Goal: Information Seeking & Learning: Learn about a topic

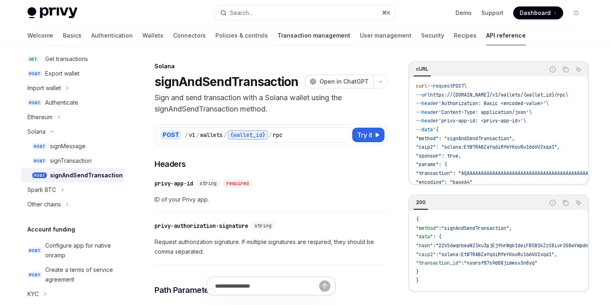
click at [278, 36] on link "Transaction management" at bounding box center [314, 35] width 73 height 19
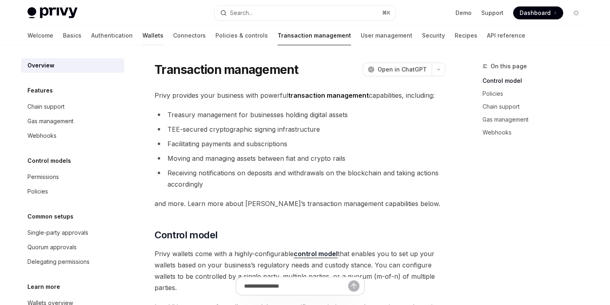
click at [142, 38] on link "Wallets" at bounding box center [152, 35] width 21 height 19
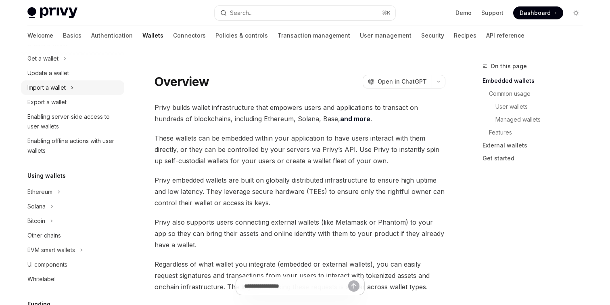
scroll to position [134, 0]
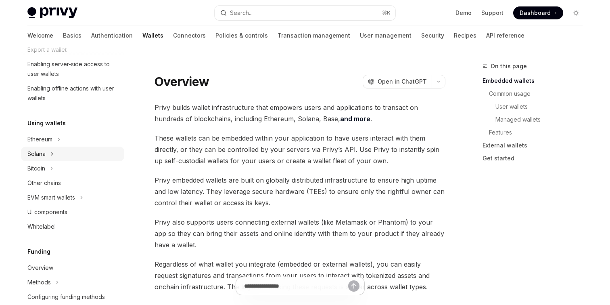
click at [93, 156] on button "Solana" at bounding box center [72, 153] width 103 height 15
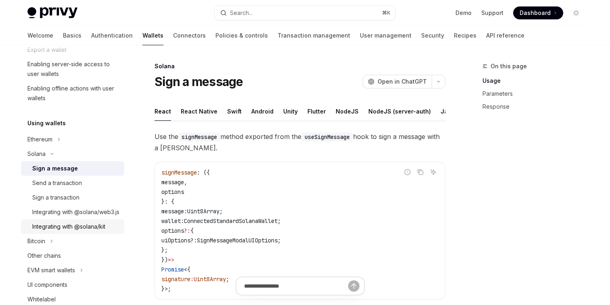
click at [75, 231] on div "Integrating with @solana/kit" at bounding box center [68, 226] width 73 height 10
type textarea "*"
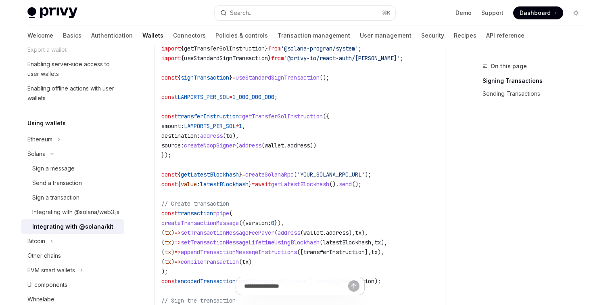
scroll to position [420, 0]
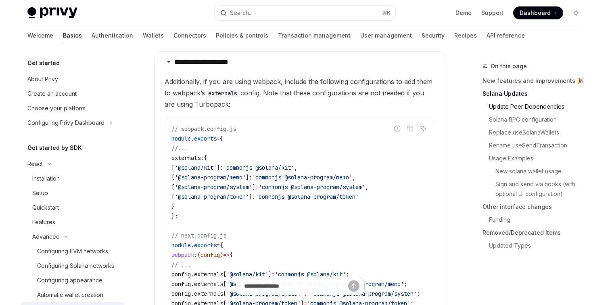
scroll to position [87, 0]
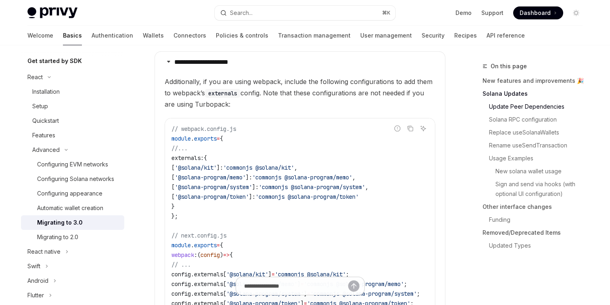
click at [238, 8] on div "Search..." at bounding box center [241, 13] width 23 height 10
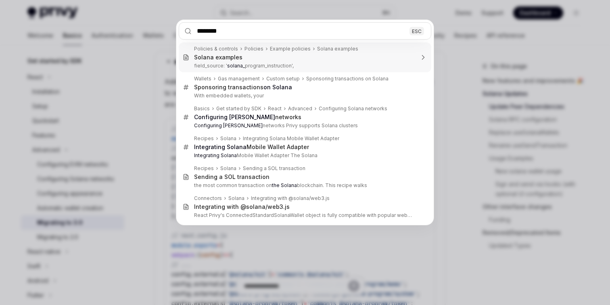
type input "*********"
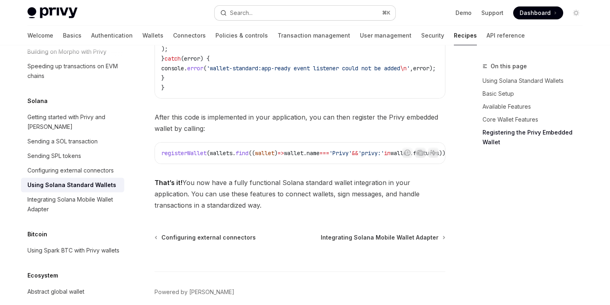
click at [269, 16] on button "Search... ⌘ K" at bounding box center [305, 13] width 181 height 15
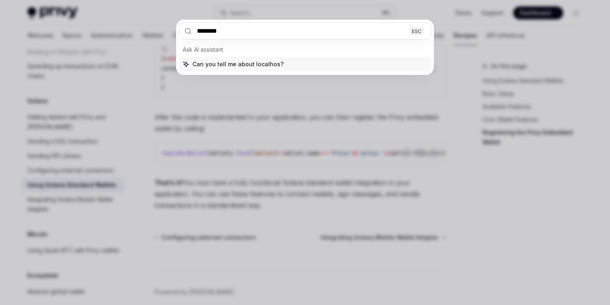
type input "*********"
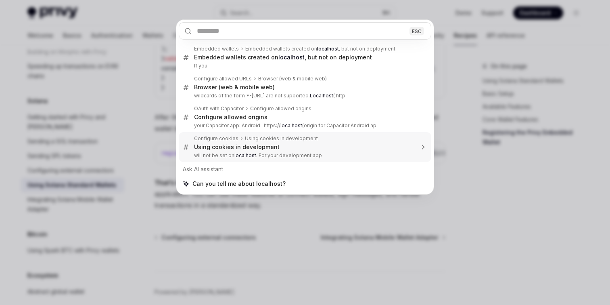
type textarea "*"
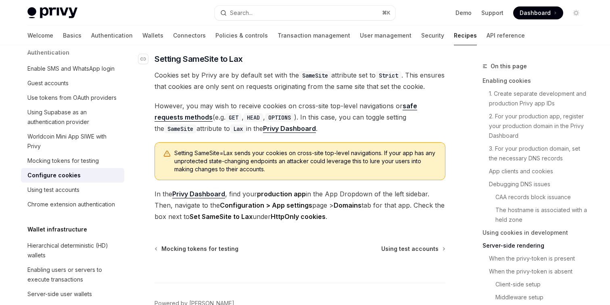
scroll to position [2889, 0]
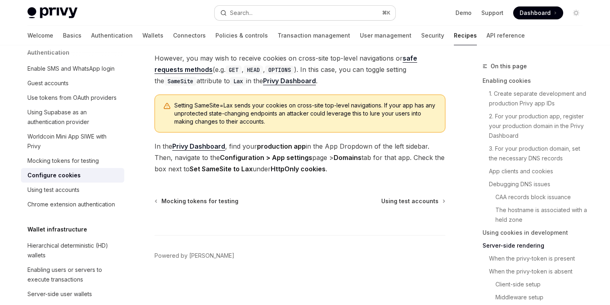
click at [252, 18] on button "Search... ⌘ K" at bounding box center [305, 13] width 181 height 15
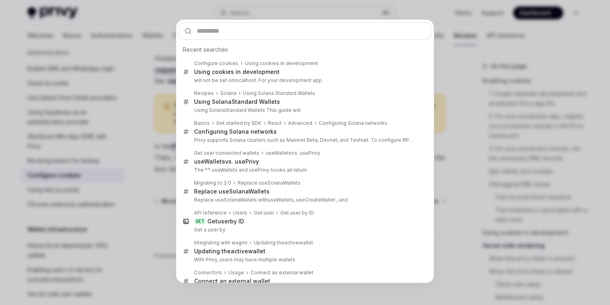
type input "**********"
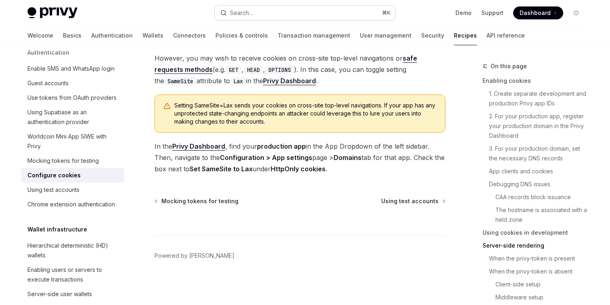
click at [257, 13] on button "Search... ⌘ K" at bounding box center [305, 13] width 181 height 15
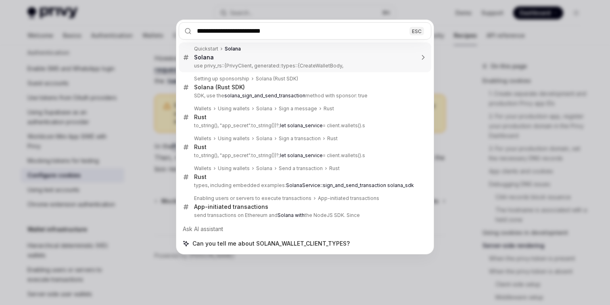
type input "**********"
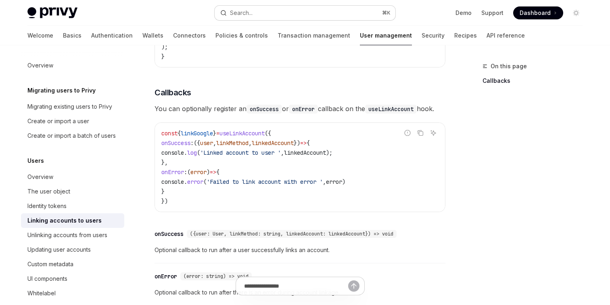
click at [327, 8] on button "Search... ⌘ K" at bounding box center [305, 13] width 181 height 15
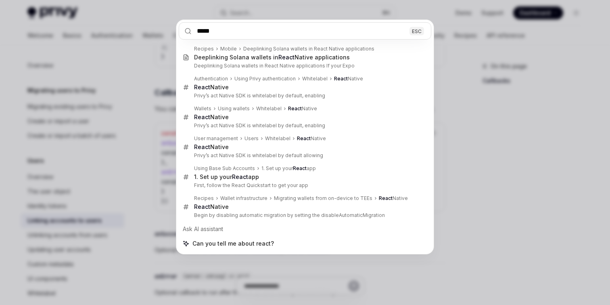
type input "*****"
click at [134, 165] on div "***** ESC Recipes Mobile Deeplinking Solana wallets in React Native application…" at bounding box center [305, 152] width 610 height 305
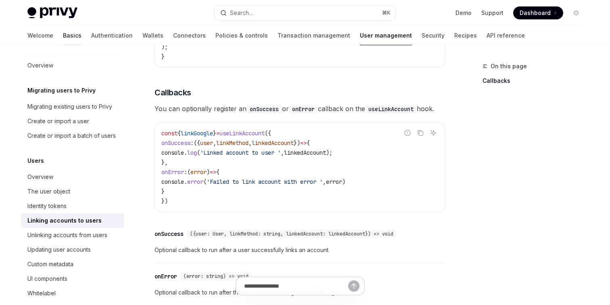
click at [63, 37] on link "Basics" at bounding box center [72, 35] width 19 height 19
type textarea "*"
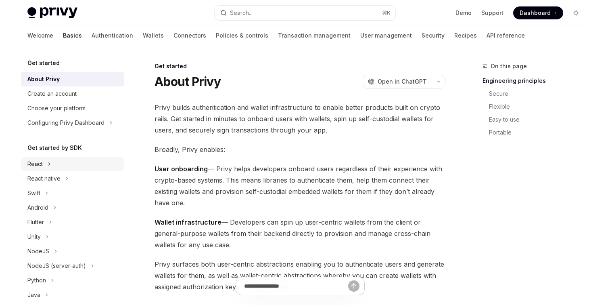
click at [42, 165] on div "React" at bounding box center [34, 164] width 15 height 10
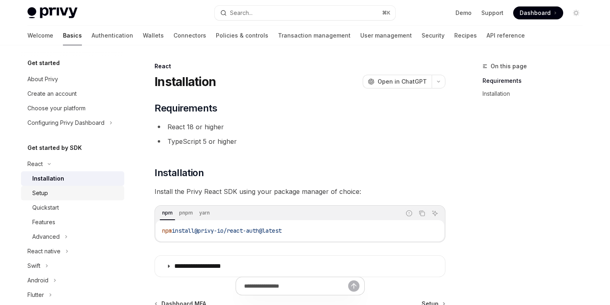
click at [45, 193] on div "Setup" at bounding box center [40, 193] width 16 height 10
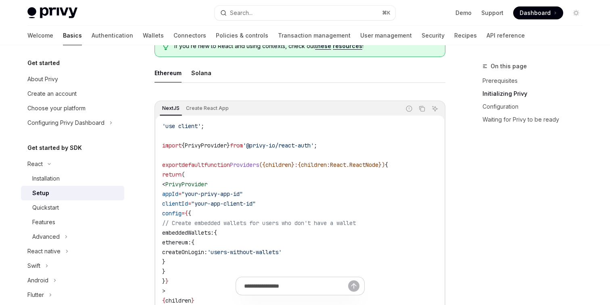
scroll to position [214, 0]
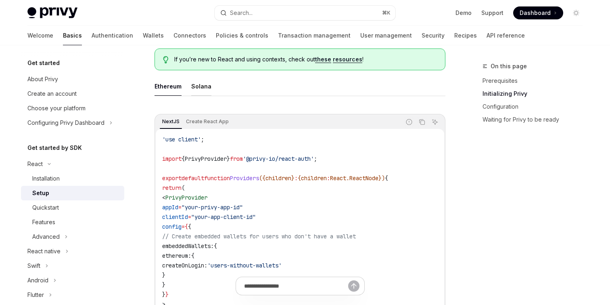
click at [197, 91] on div "Solana" at bounding box center [201, 86] width 20 height 19
click at [169, 91] on div "Ethereum" at bounding box center [168, 86] width 27 height 19
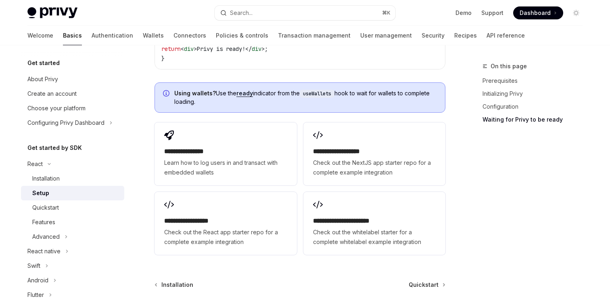
scroll to position [1094, 0]
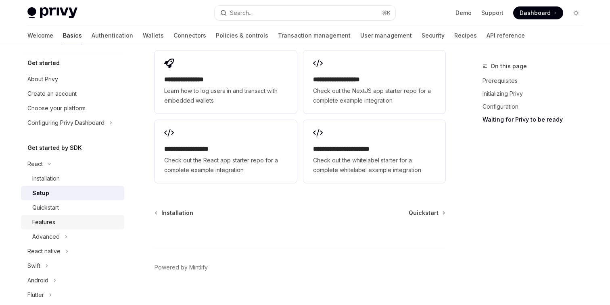
click at [63, 219] on div "Features" at bounding box center [75, 222] width 87 height 10
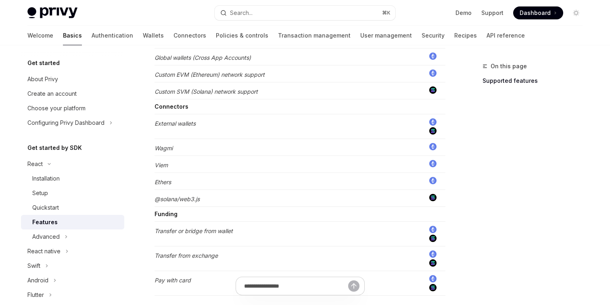
scroll to position [714, 0]
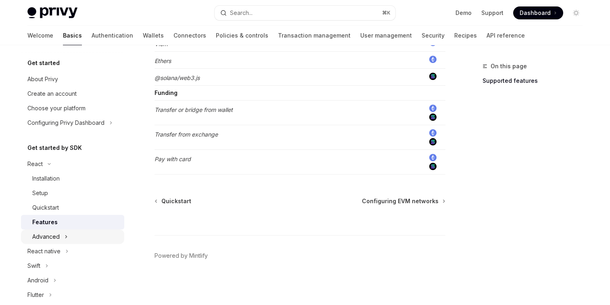
click at [68, 236] on button "Advanced" at bounding box center [72, 236] width 103 height 15
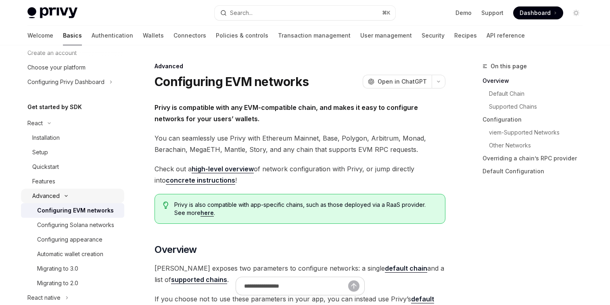
scroll to position [54, 0]
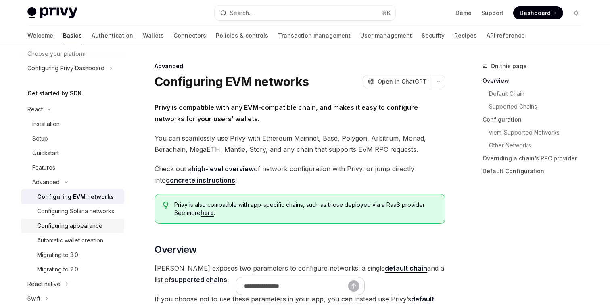
click at [84, 224] on div "Configuring appearance" at bounding box center [69, 226] width 65 height 10
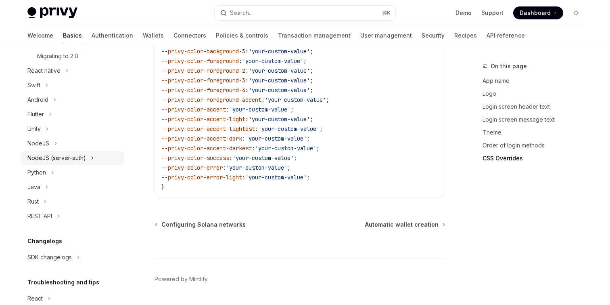
scroll to position [311, 0]
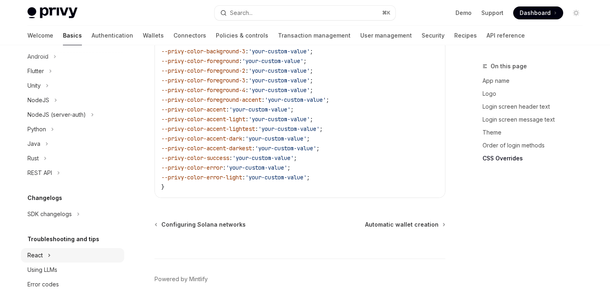
click at [52, 255] on button "React" at bounding box center [72, 255] width 103 height 15
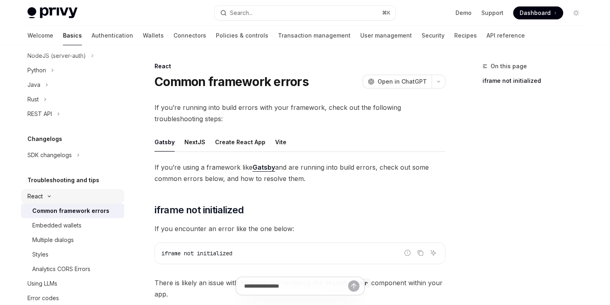
scroll to position [386, 0]
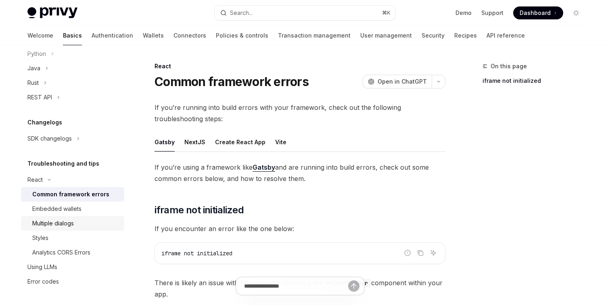
click at [90, 227] on div "Multiple dialogs" at bounding box center [75, 223] width 87 height 10
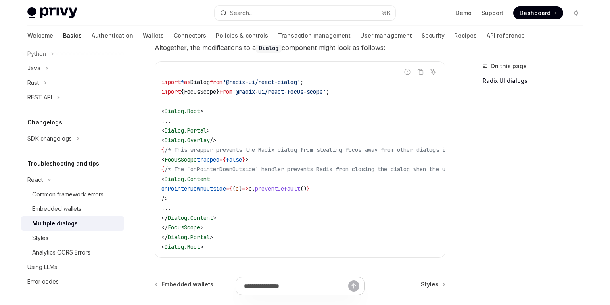
scroll to position [373, 0]
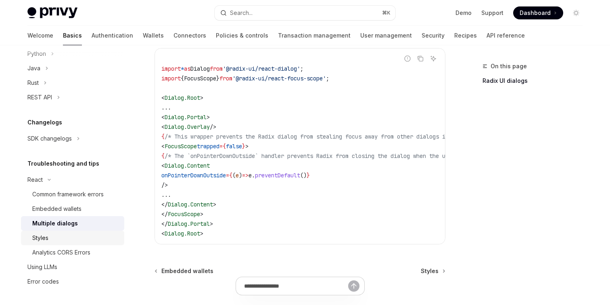
click at [74, 238] on div "Styles" at bounding box center [75, 238] width 87 height 10
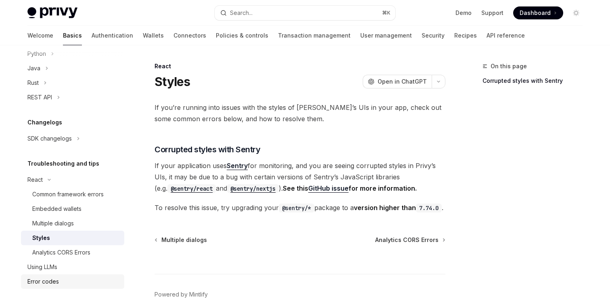
click at [55, 279] on div "Error codes" at bounding box center [42, 281] width 31 height 10
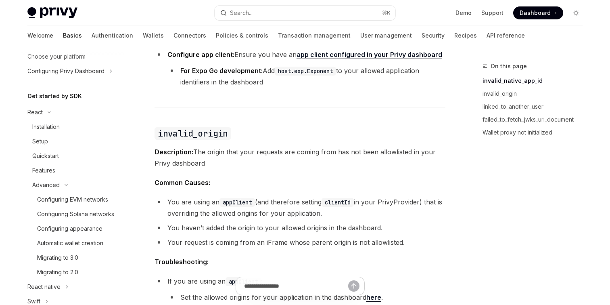
scroll to position [32, 0]
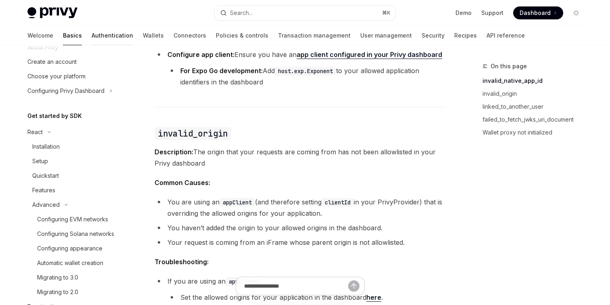
click at [92, 36] on link "Authentication" at bounding box center [113, 35] width 42 height 19
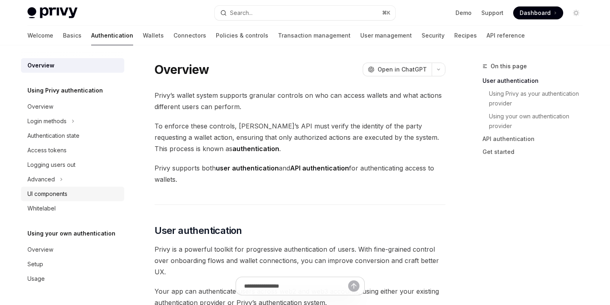
click at [68, 191] on div "UI components" at bounding box center [73, 194] width 92 height 10
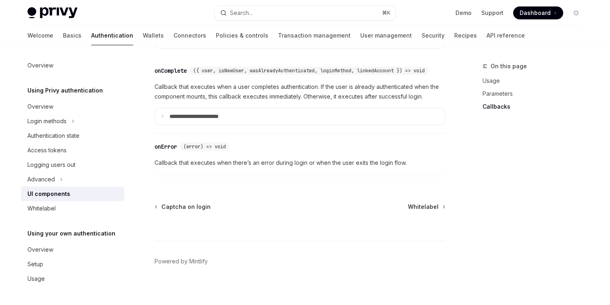
scroll to position [1245, 0]
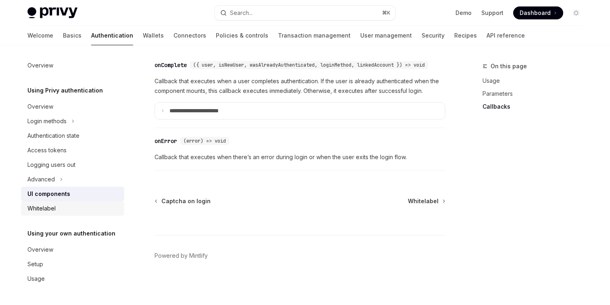
click at [67, 210] on div "Whitelabel" at bounding box center [73, 208] width 92 height 10
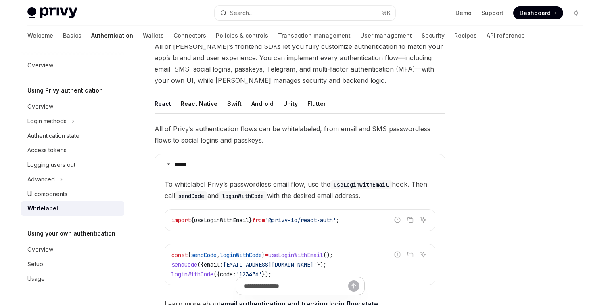
scroll to position [36, 0]
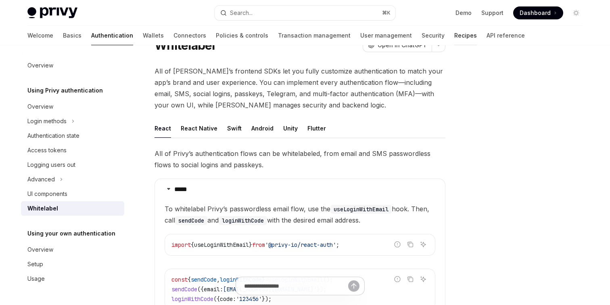
click at [454, 35] on link "Recipes" at bounding box center [465, 35] width 23 height 19
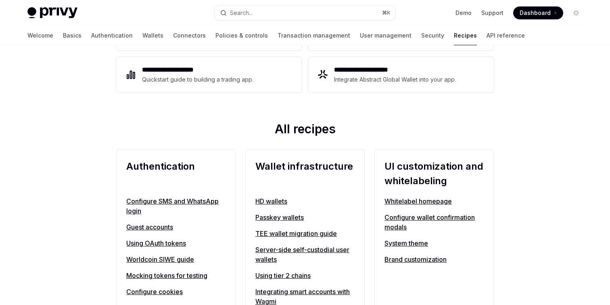
scroll to position [212, 0]
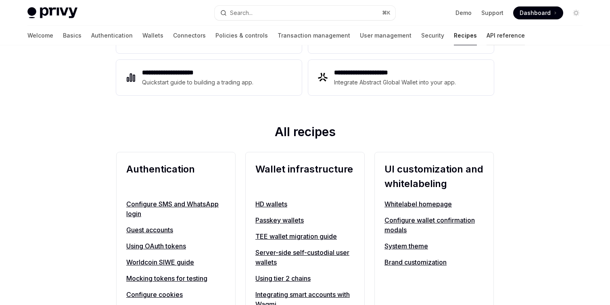
click at [487, 35] on link "API reference" at bounding box center [506, 35] width 38 height 19
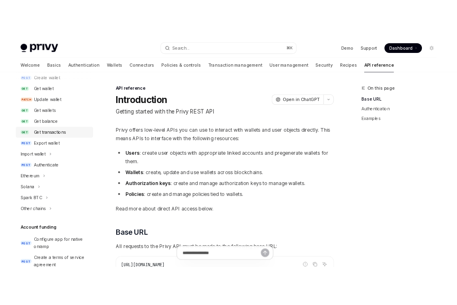
scroll to position [156, 0]
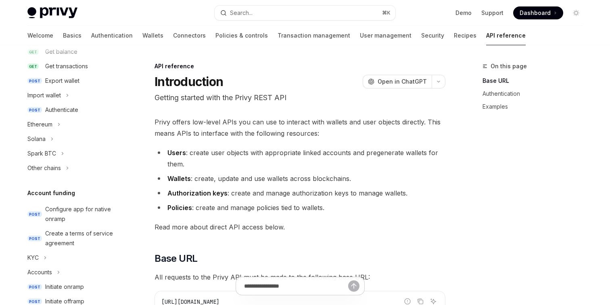
type textarea "*"
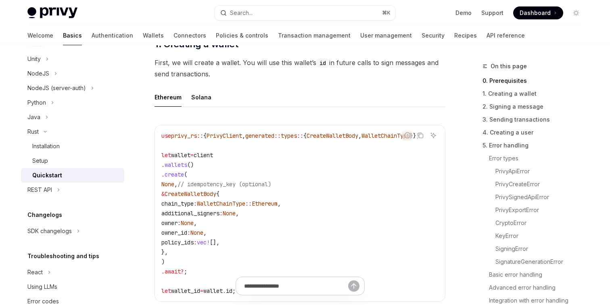
scroll to position [137, 0]
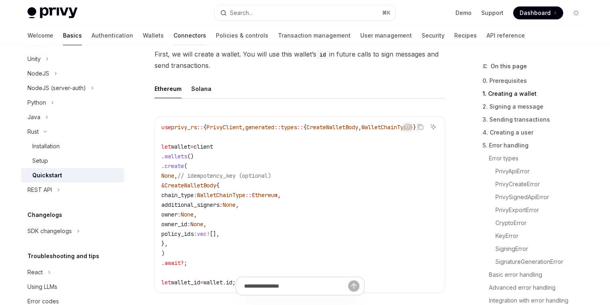
click at [173, 37] on link "Connectors" at bounding box center [189, 35] width 33 height 19
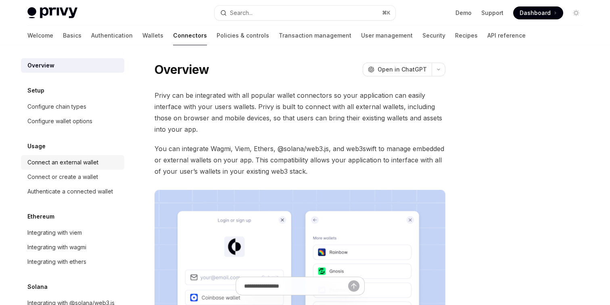
click at [80, 162] on div "Connect an external wallet" at bounding box center [62, 162] width 71 height 10
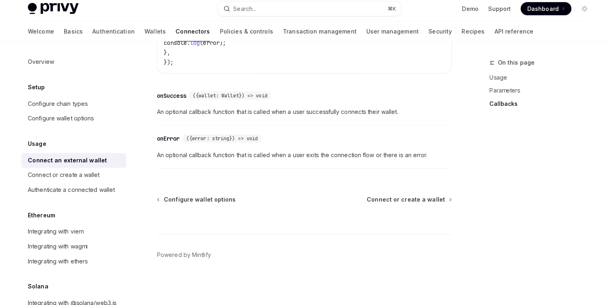
scroll to position [583, 0]
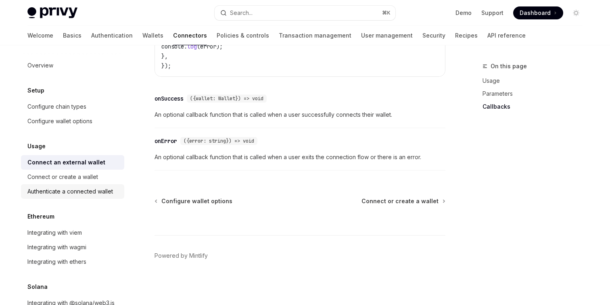
click at [107, 192] on div "Authenticate a connected wallet" at bounding box center [70, 191] width 86 height 10
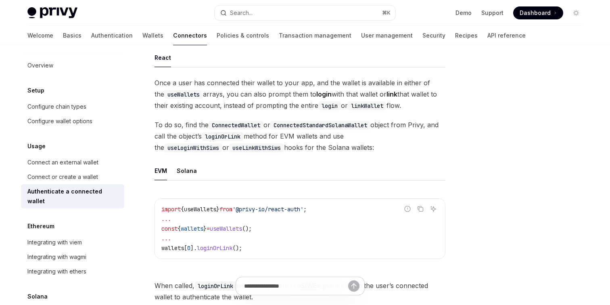
scroll to position [80, 0]
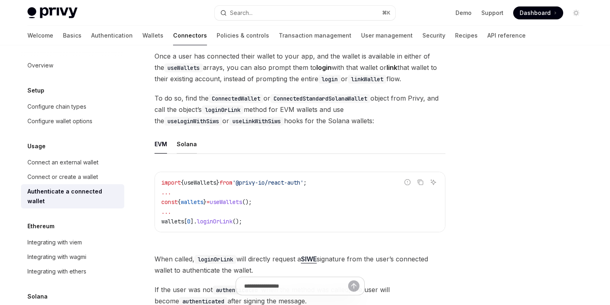
click at [188, 146] on div "Solana" at bounding box center [187, 143] width 20 height 19
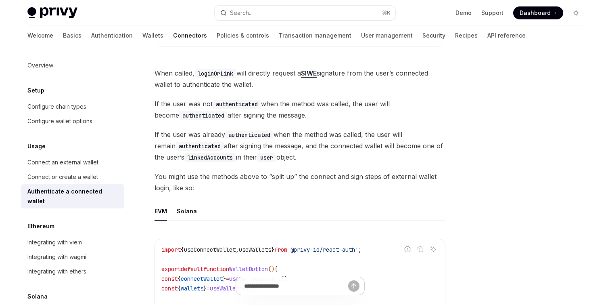
scroll to position [330, 0]
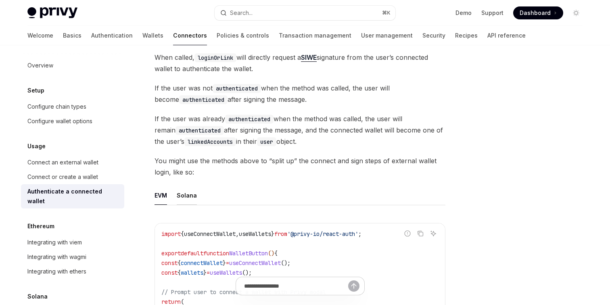
click at [182, 203] on div "Solana" at bounding box center [187, 195] width 20 height 19
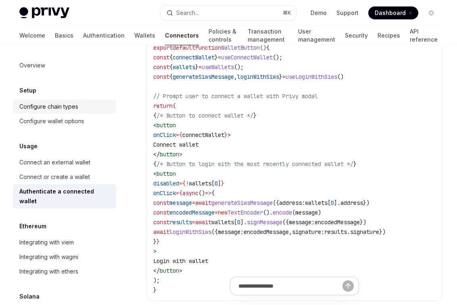
scroll to position [544, 0]
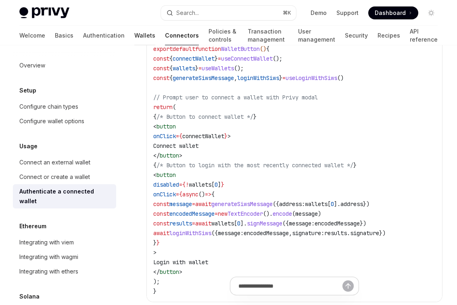
click at [134, 34] on link "Wallets" at bounding box center [144, 35] width 21 height 19
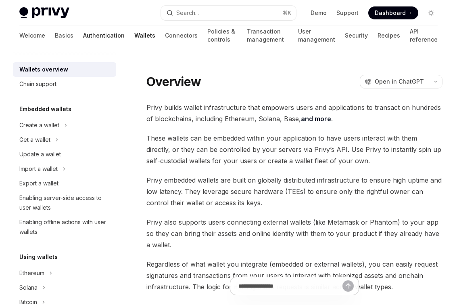
click at [83, 33] on link "Authentication" at bounding box center [104, 35] width 42 height 19
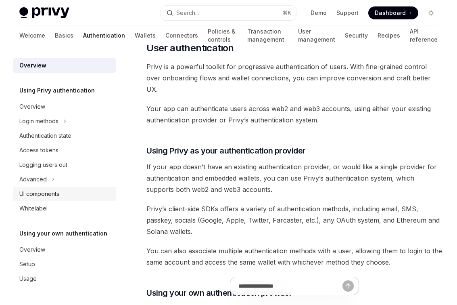
scroll to position [215, 0]
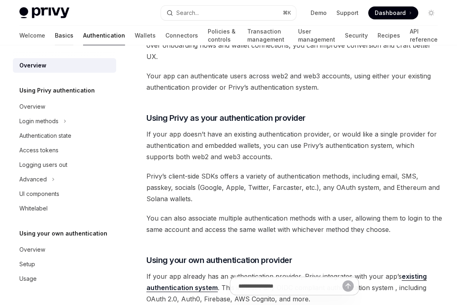
click at [55, 35] on link "Basics" at bounding box center [64, 35] width 19 height 19
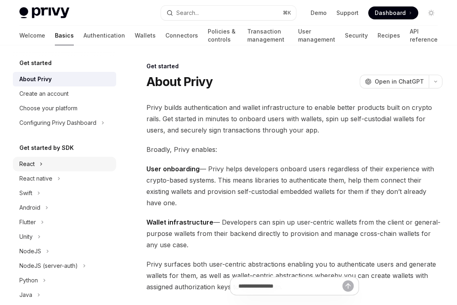
click at [57, 162] on button "React" at bounding box center [64, 164] width 103 height 15
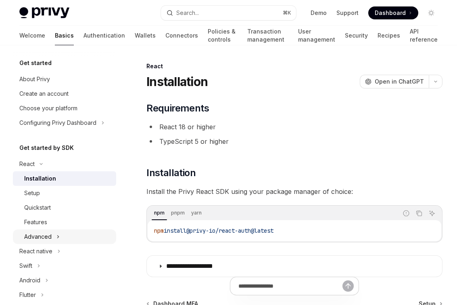
click at [54, 234] on button "Advanced" at bounding box center [64, 236] width 103 height 15
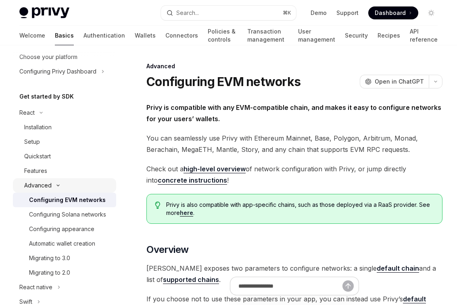
scroll to position [92, 0]
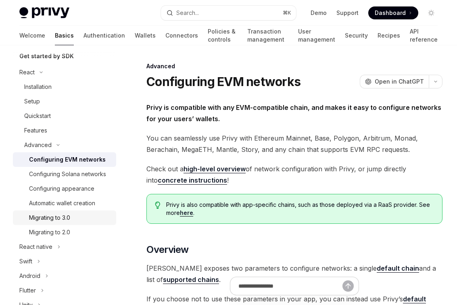
click at [63, 220] on div "Migrating to 3.0" at bounding box center [49, 218] width 41 height 10
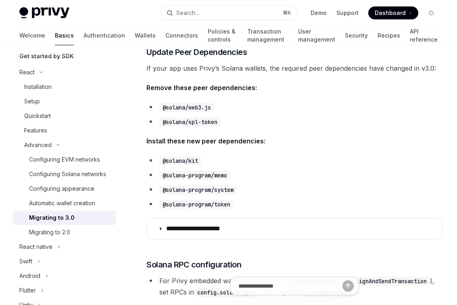
scroll to position [276, 0]
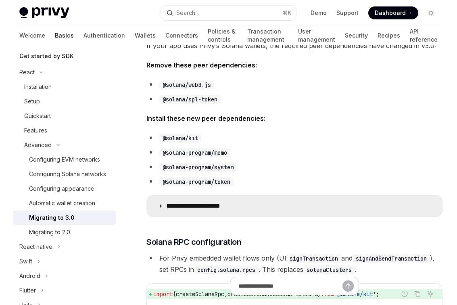
click at [224, 211] on summary "**********" at bounding box center [294, 205] width 295 height 21
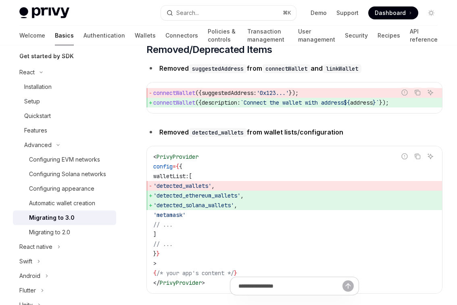
scroll to position [3001, 0]
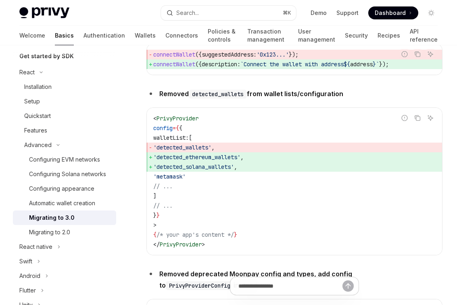
click at [189, 141] on span "walletList:" at bounding box center [171, 137] width 36 height 7
copy span "walletList"
click at [208, 161] on span "'detected_ethereum_wallets'" at bounding box center [196, 156] width 87 height 7
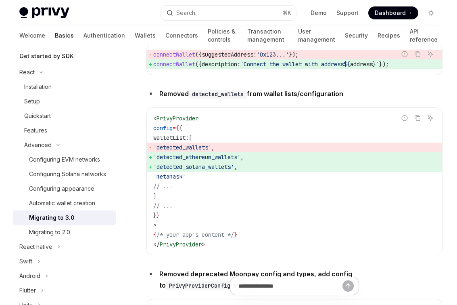
copy span "detected_ethereum_wallets"
click at [212, 170] on span "'detected_solana_wallets'" at bounding box center [193, 166] width 81 height 7
copy span "detected_solana_wallets"
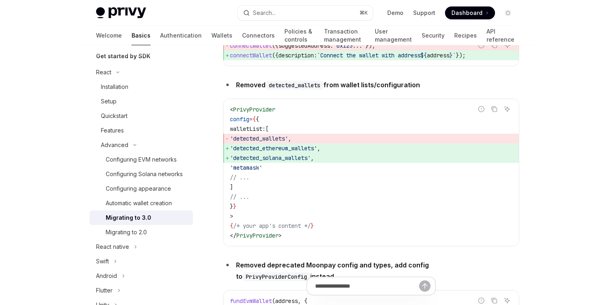
scroll to position [3009, 0]
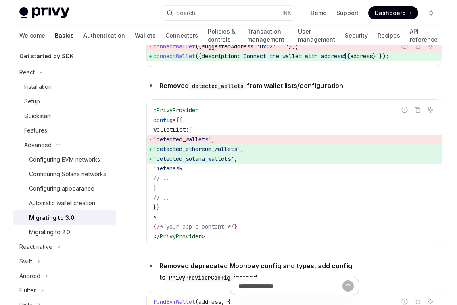
click at [168, 90] on strong "Removed detected_wallets from wallet lists/configuration" at bounding box center [251, 85] width 184 height 8
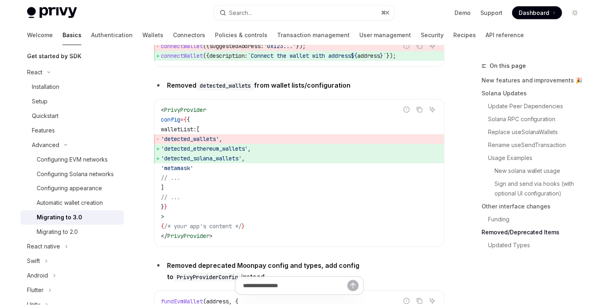
type textarea "*"
click at [521, 171] on link "New solana wallet usage" at bounding box center [536, 171] width 107 height 13
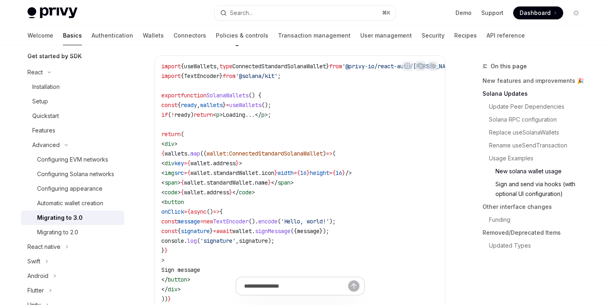
click at [521, 184] on link "Sign and send via hooks (with optional UI configuration)" at bounding box center [536, 189] width 107 height 23
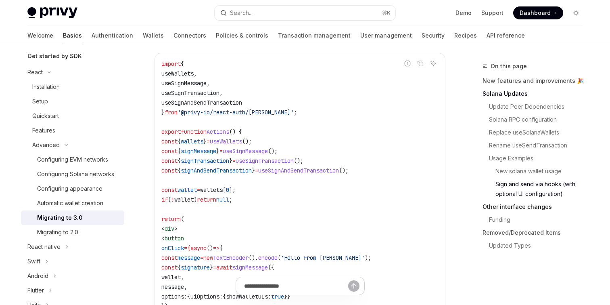
click at [515, 209] on link "Other interface changes" at bounding box center [536, 206] width 107 height 13
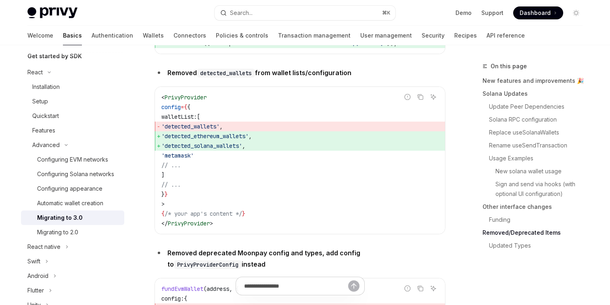
scroll to position [3045, 0]
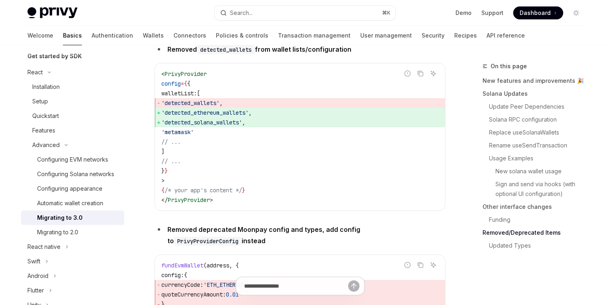
drag, startPoint x: 167, startPoint y: 81, endPoint x: 365, endPoint y: 79, distance: 198.1
click at [365, 55] on li "Removed detected_wallets from wallet lists/configuration" at bounding box center [300, 49] width 291 height 11
copy strong "Removed detected_wallets from wallet lists/configuration"
click at [420, 77] on icon "Copy the contents from the code block" at bounding box center [420, 73] width 6 height 6
click at [228, 126] on span "'detected_solana_wallets'" at bounding box center [201, 122] width 81 height 7
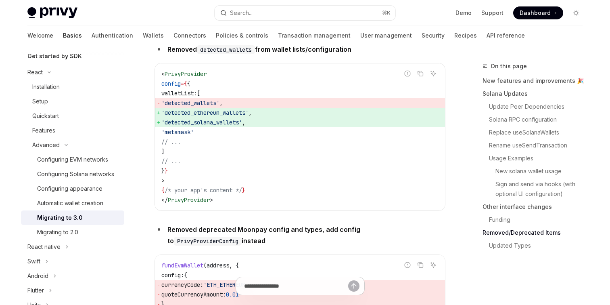
click at [228, 126] on span "'detected_solana_wallets'" at bounding box center [201, 122] width 81 height 7
click at [226, 116] on span "'detected_ethereum_wallets'" at bounding box center [204, 112] width 87 height 7
